Goal: Task Accomplishment & Management: Use online tool/utility

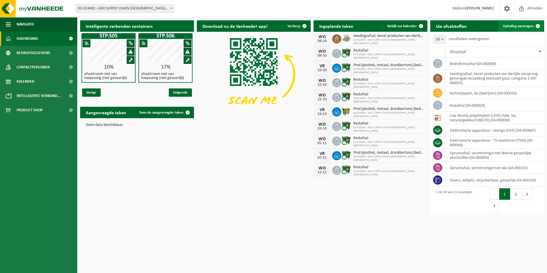
click at [524, 24] on span "Ophaling aanvragen" at bounding box center [518, 26] width 31 height 4
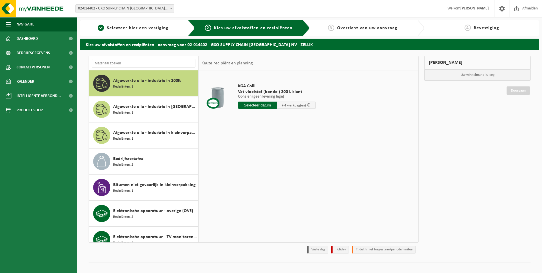
click at [120, 79] on span "Afgewerkte olie - industrie in 200lt" at bounding box center [147, 80] width 68 height 7
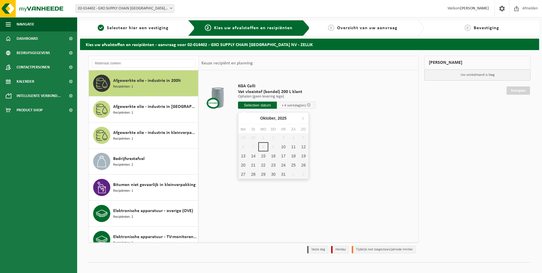
click at [255, 104] on input "text" at bounding box center [257, 105] width 39 height 7
click at [254, 163] on div "21" at bounding box center [253, 164] width 10 height 9
type input "Van 2025-10-21"
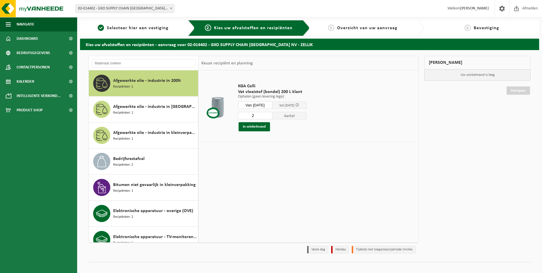
type input "2"
click at [272, 114] on input "2" at bounding box center [255, 115] width 34 height 7
click at [255, 127] on button "In winkelmand" at bounding box center [254, 126] width 31 height 9
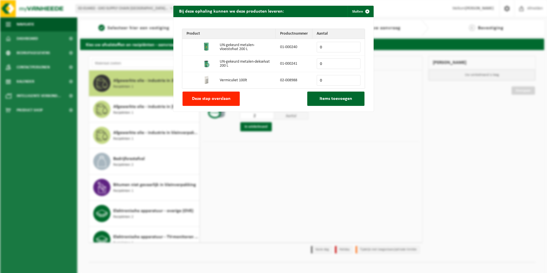
click at [353, 44] on input "0" at bounding box center [339, 47] width 44 height 11
type input "1"
click at [354, 46] on input "1" at bounding box center [339, 47] width 44 height 11
click at [329, 95] on button "Items toevoegen" at bounding box center [335, 98] width 57 height 14
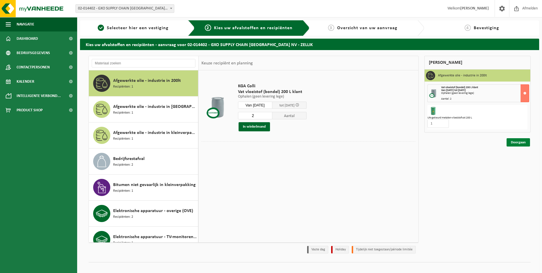
click at [518, 140] on link "Doorgaan" at bounding box center [518, 142] width 23 height 8
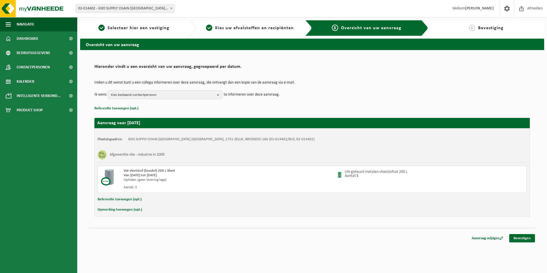
click at [217, 95] on b "button" at bounding box center [219, 95] width 5 height 8
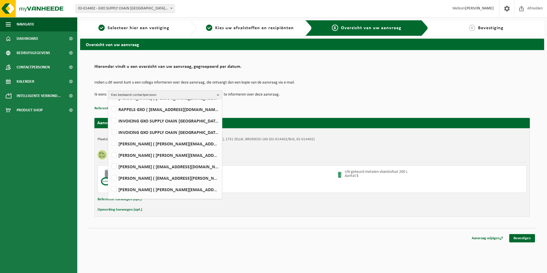
scroll to position [114, 0]
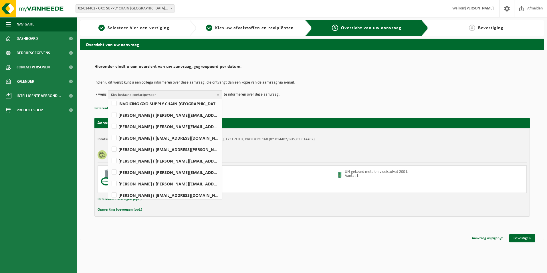
click at [248, 106] on p "Referentie toevoegen (opt.)" at bounding box center [311, 108] width 435 height 7
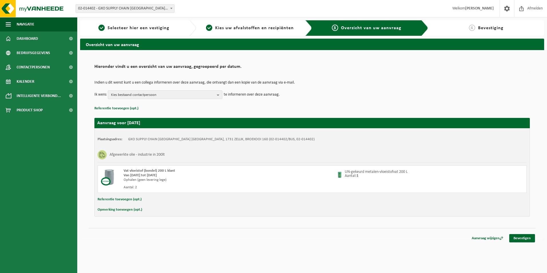
click at [219, 95] on b "button" at bounding box center [219, 95] width 5 height 8
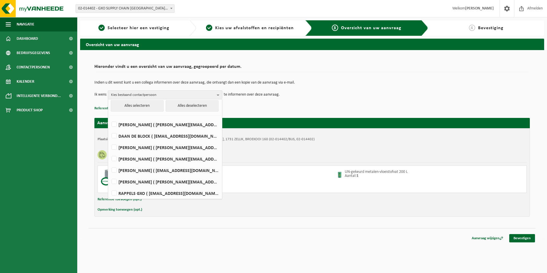
scroll to position [0, 0]
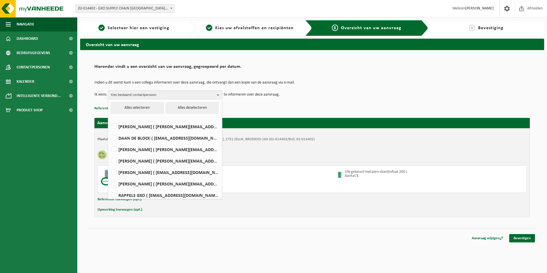
click at [294, 106] on p "Referentie toevoegen (opt.)" at bounding box center [311, 108] width 435 height 7
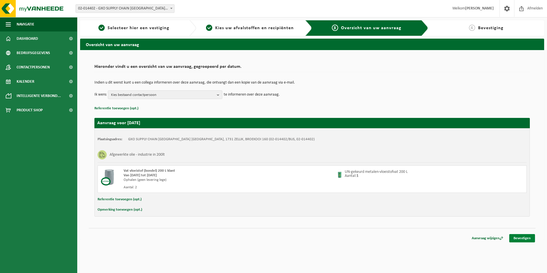
click at [524, 238] on link "Bevestigen" at bounding box center [522, 238] width 26 height 8
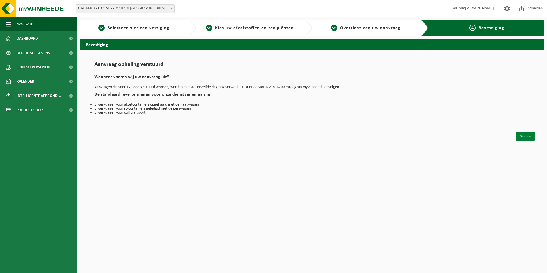
click at [531, 136] on link "Sluiten" at bounding box center [524, 136] width 19 height 8
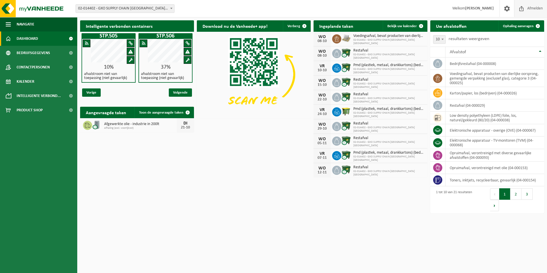
click at [532, 6] on span "Afmelden" at bounding box center [535, 8] width 18 height 17
